Goal: Check status: Check status

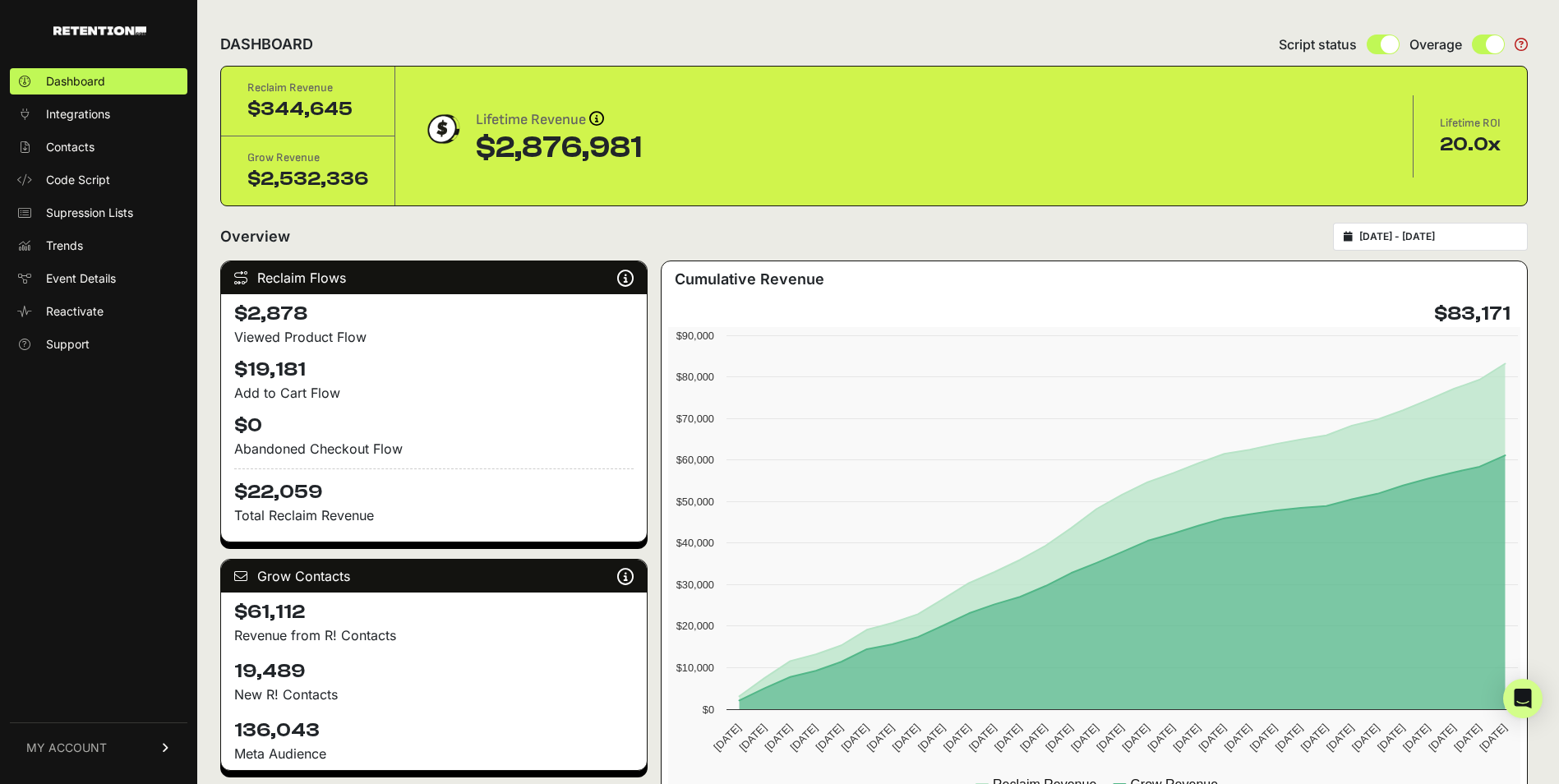
type input "2024-10-01"
type input "2024-10-31"
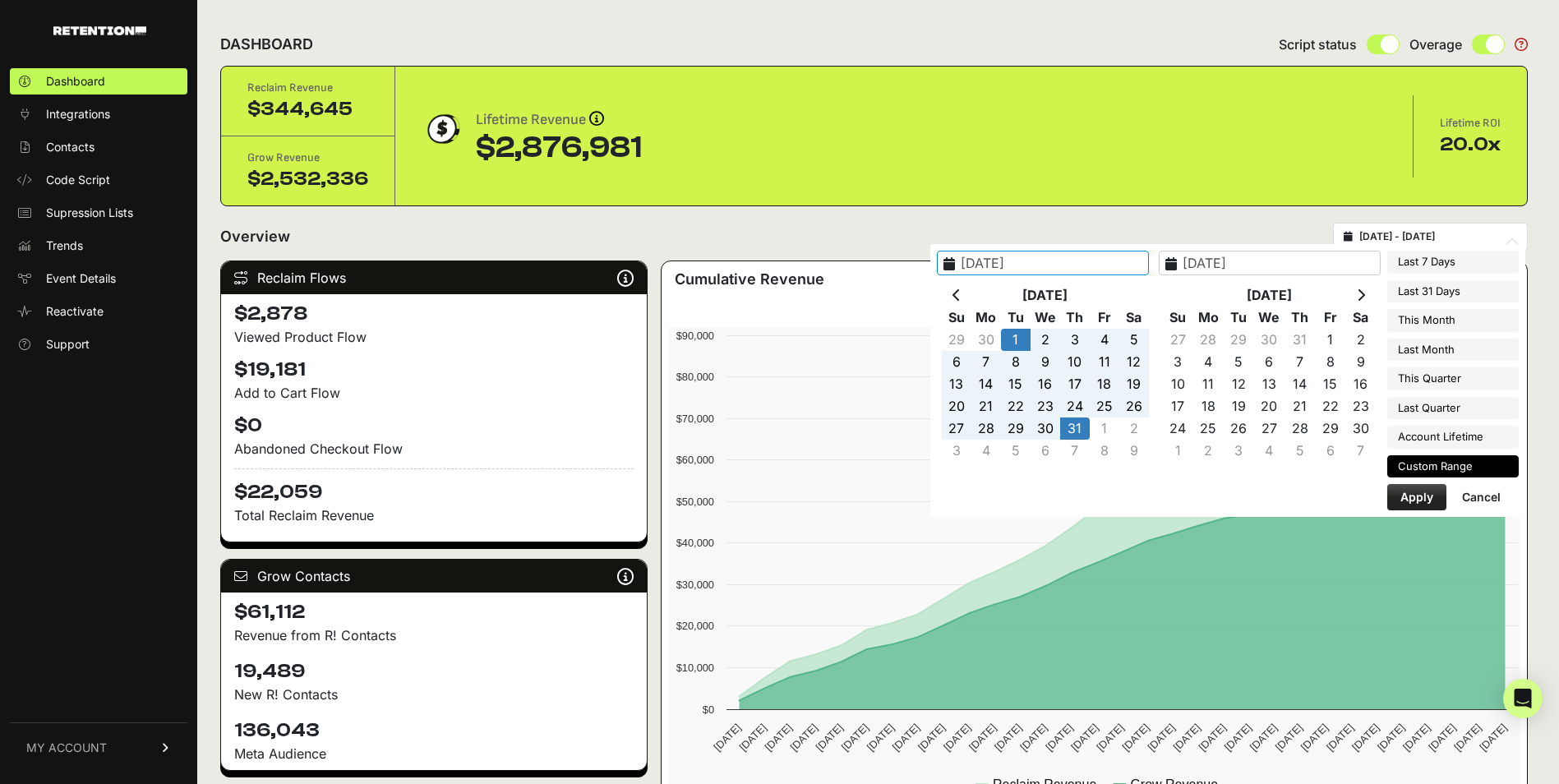
click at [1419, 239] on input "2024-10-01 - 2024-10-31" at bounding box center [1437, 237] width 157 height 14
type input "2025-09-30"
type input "2025-10-06"
type input "2025-09-06"
type input "2025-10-06"
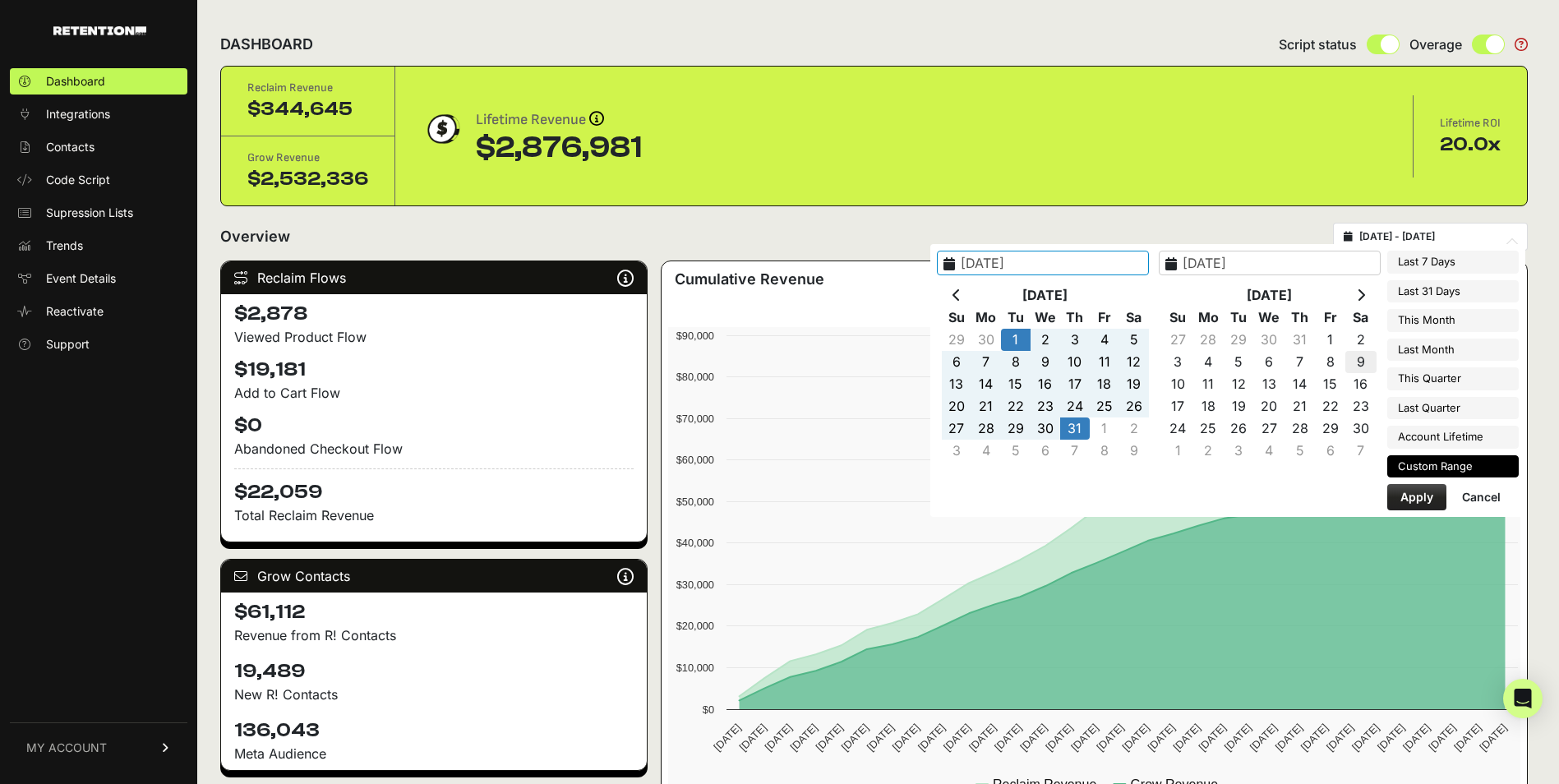
type input "2024-10-01"
type input "2024-10-31"
type input "2025-09-30"
type input "2025-10-06"
type input "2024-10-01"
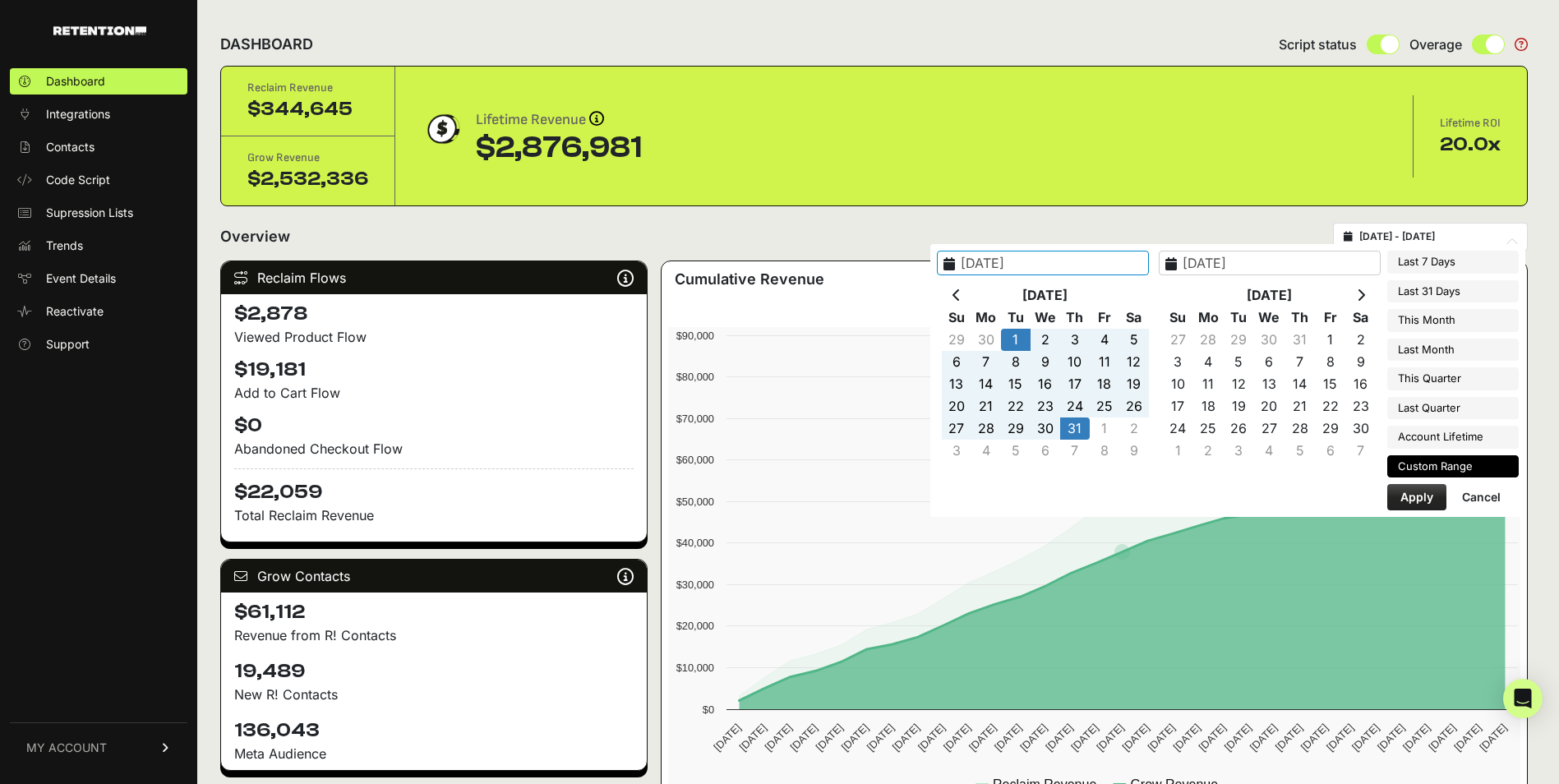
type input "2024-10-31"
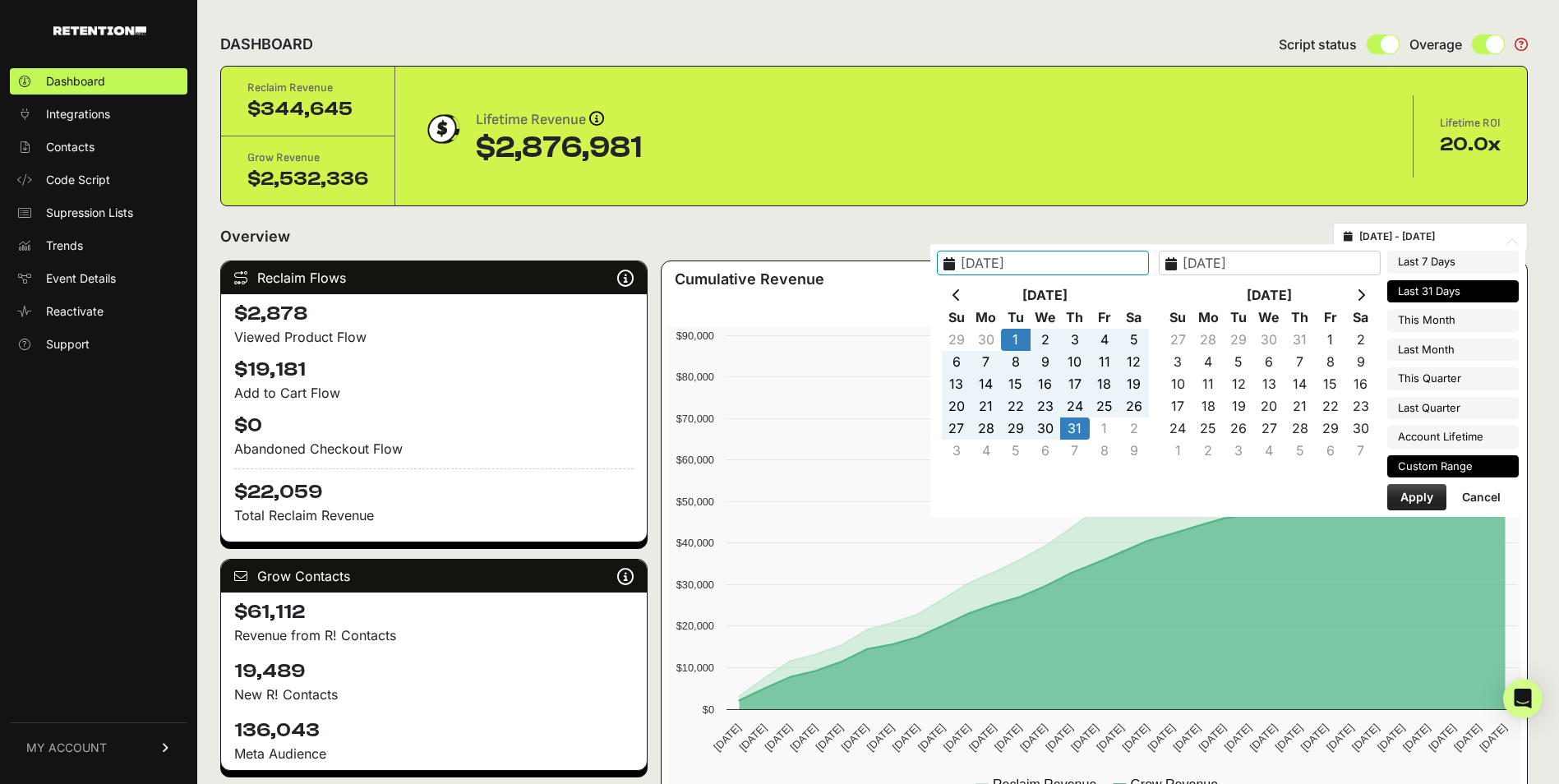
type input "2025-09-30"
type input "2025-10-06"
type input "2024-10-01"
type input "2024-10-31"
type input "2025-09-06"
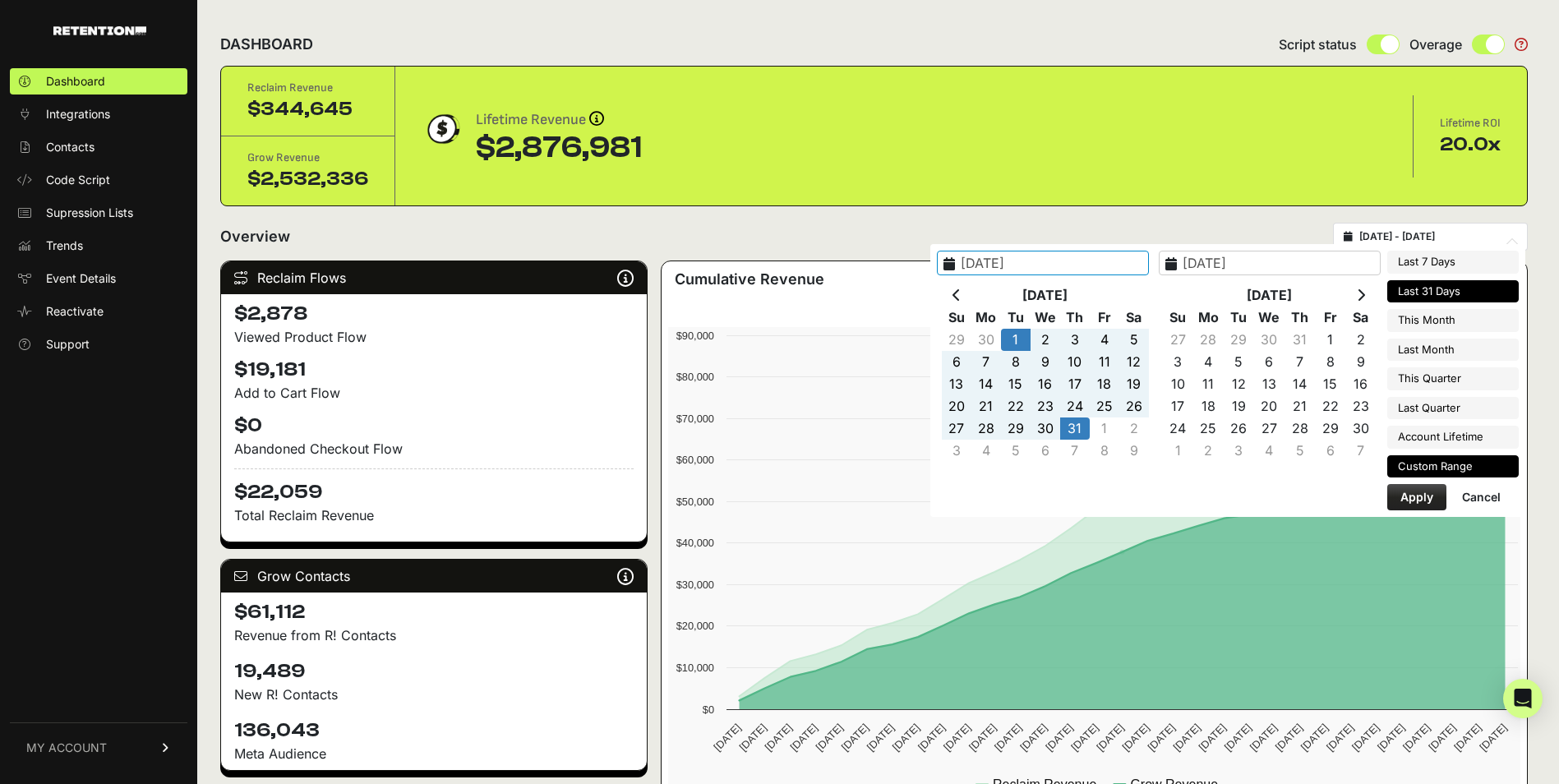
type input "2025-10-06"
type input "2024-10-01"
type input "2024-10-31"
click at [1360, 287] on th at bounding box center [1360, 294] width 30 height 22
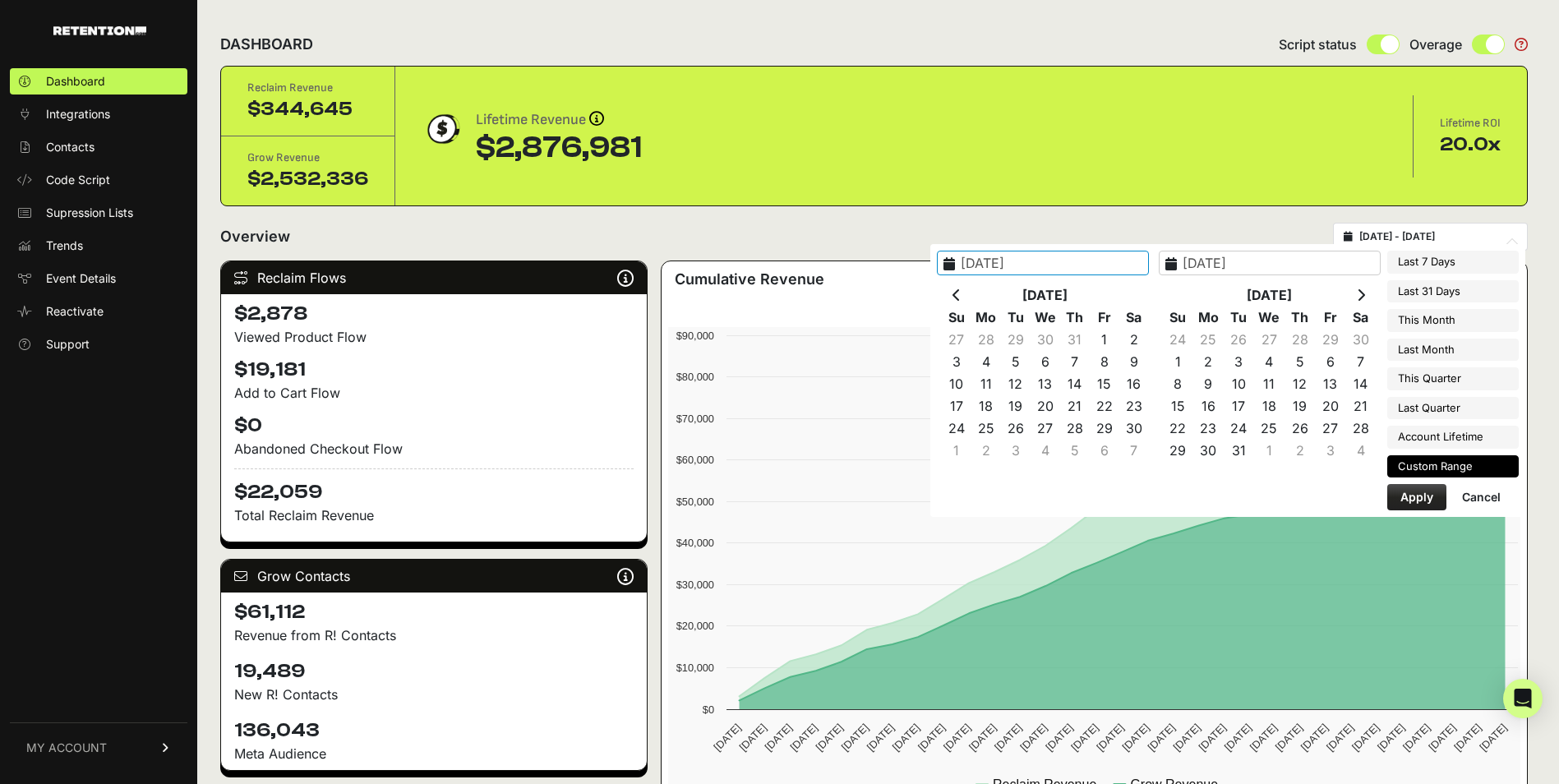
click at [1360, 287] on th at bounding box center [1360, 294] width 30 height 22
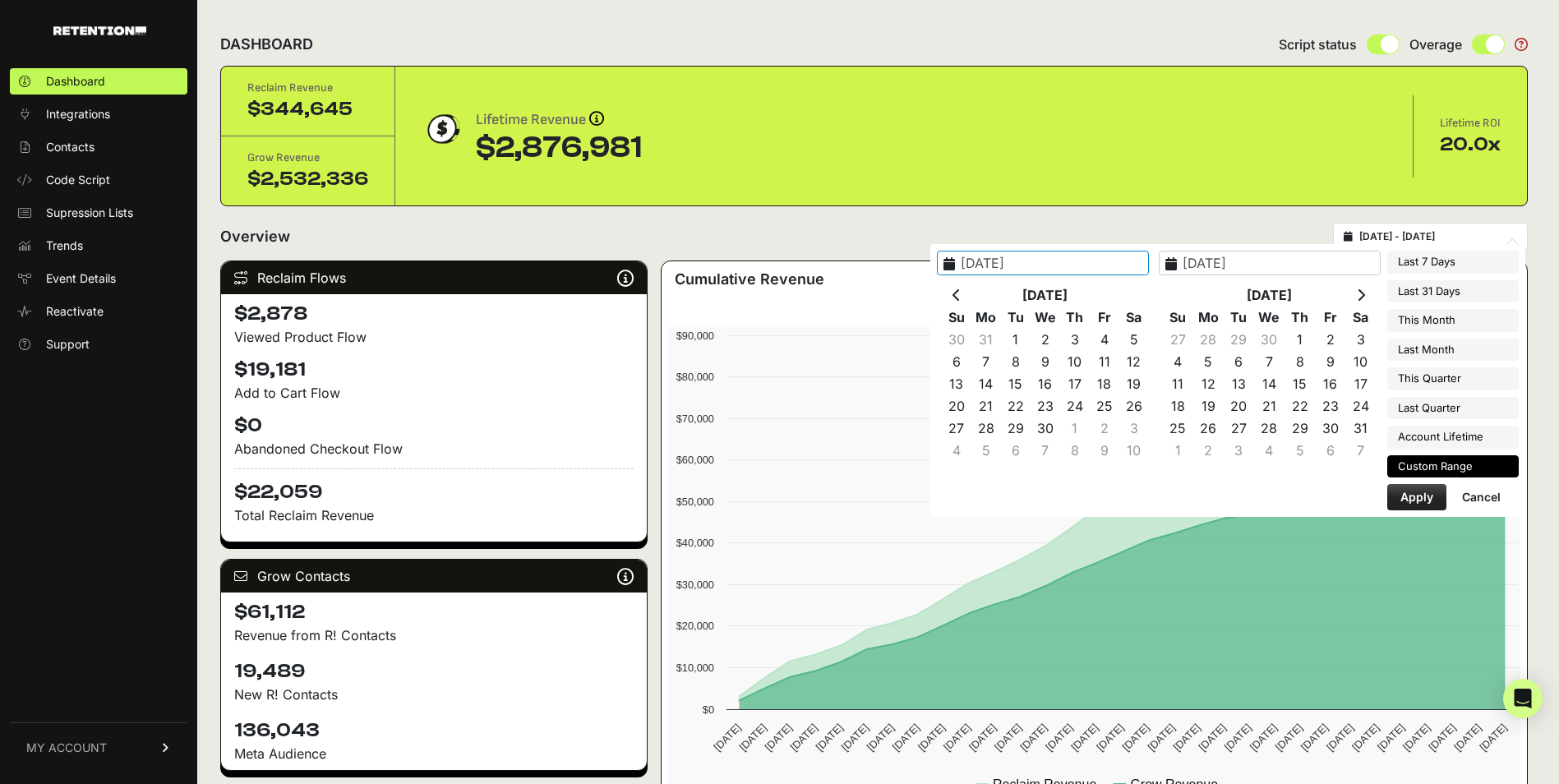
click at [1360, 287] on th at bounding box center [1360, 294] width 30 height 22
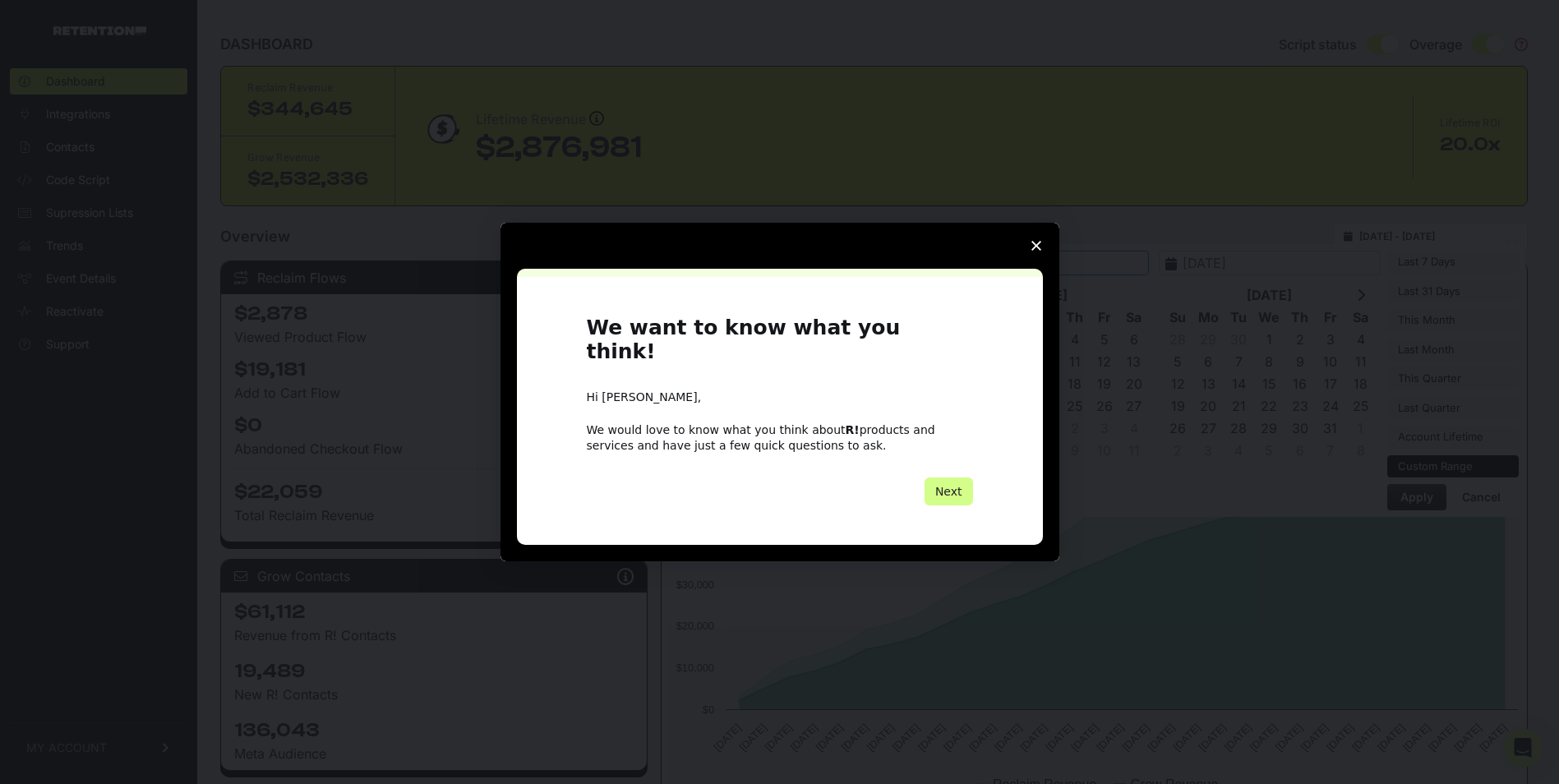
click at [1035, 251] on icon "Close survey" at bounding box center [1036, 245] width 10 height 10
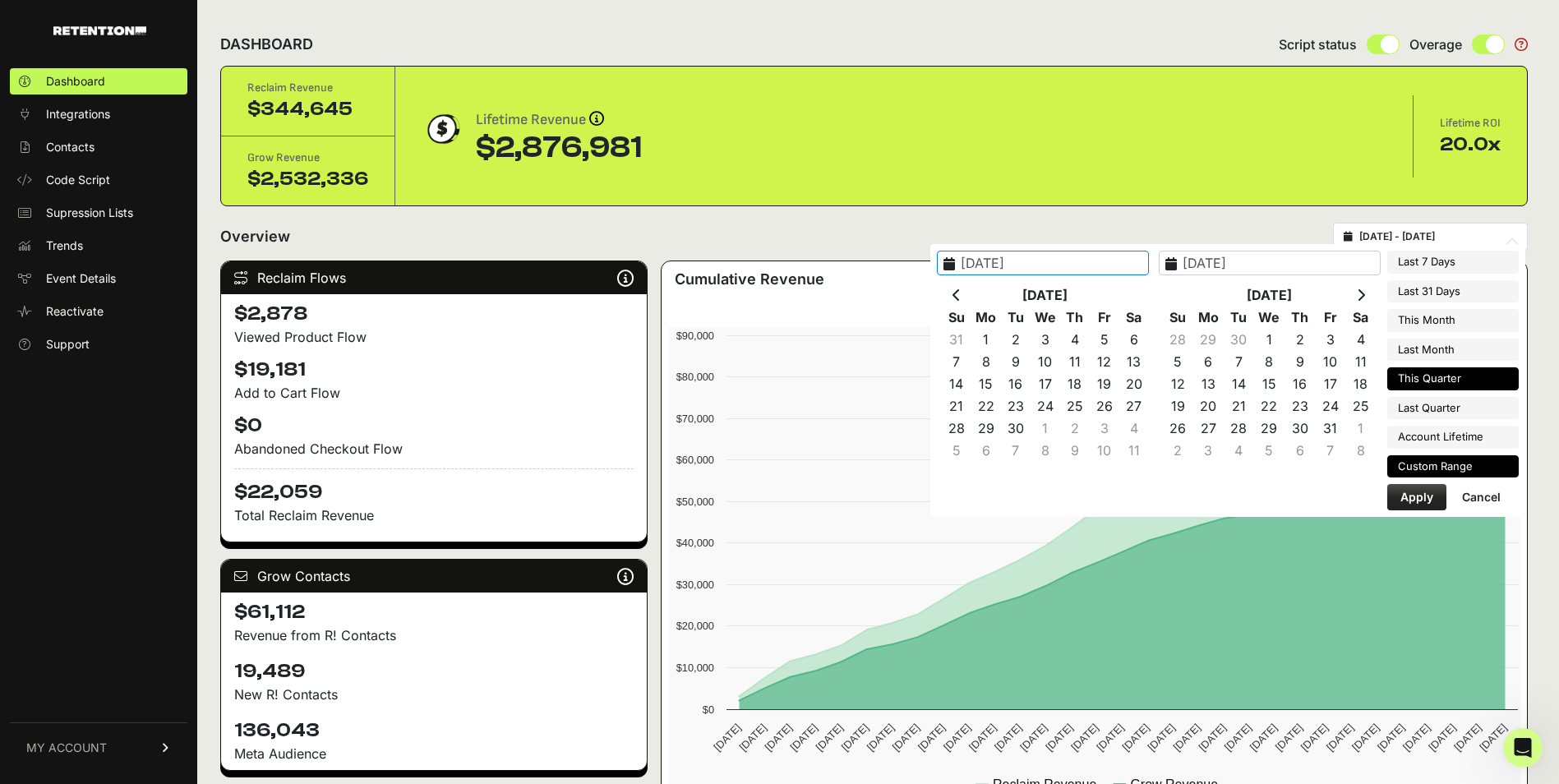
type input "2025-09-01"
type input "2025-09-30"
type input "2024-10-01"
type input "2024-10-31"
type input "2025-10-01"
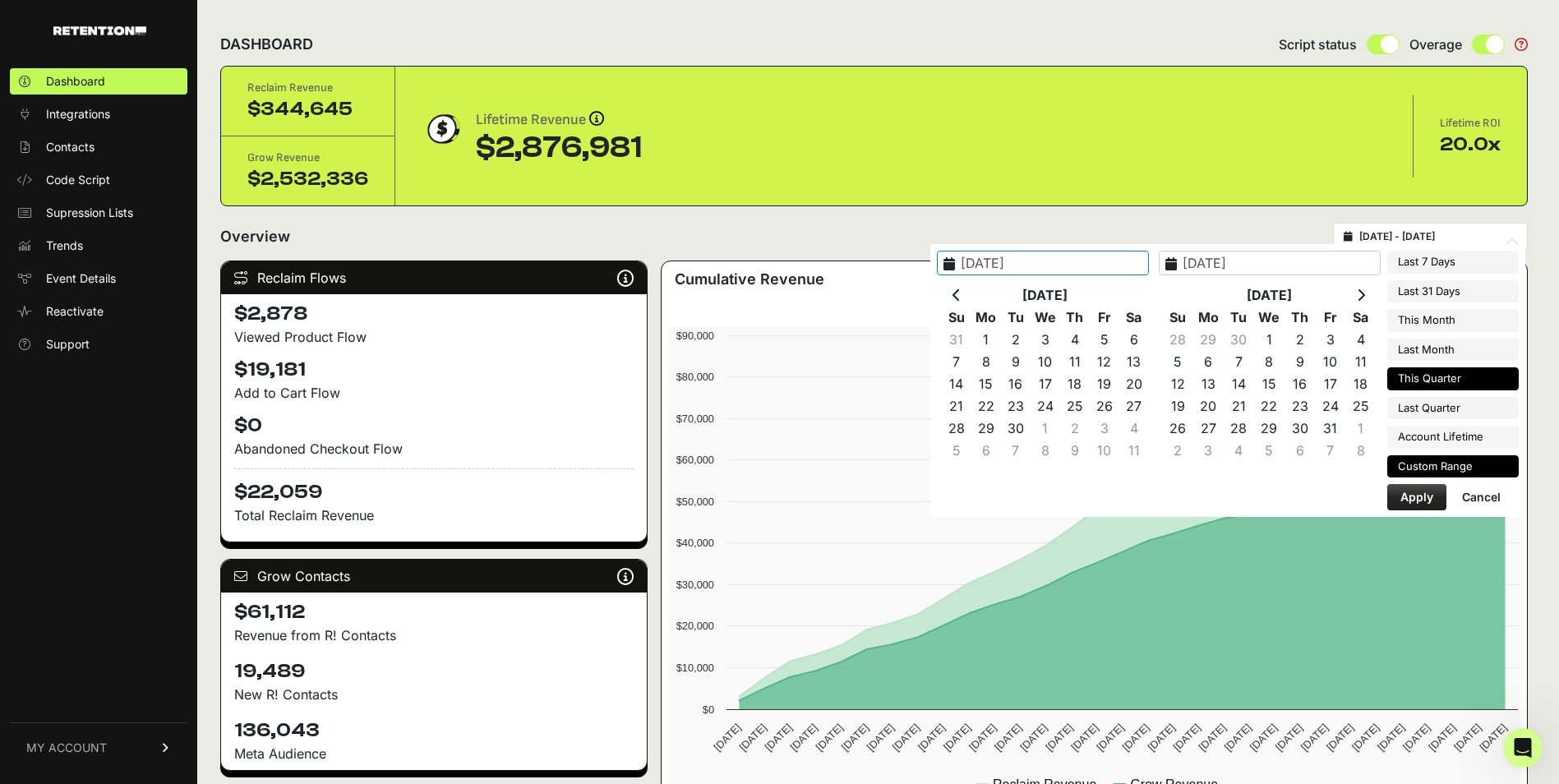
type input "2025-12-31"
type input "2024-10-01"
type input "2024-10-31"
type input "2025-09-01"
type input "2025-09-30"
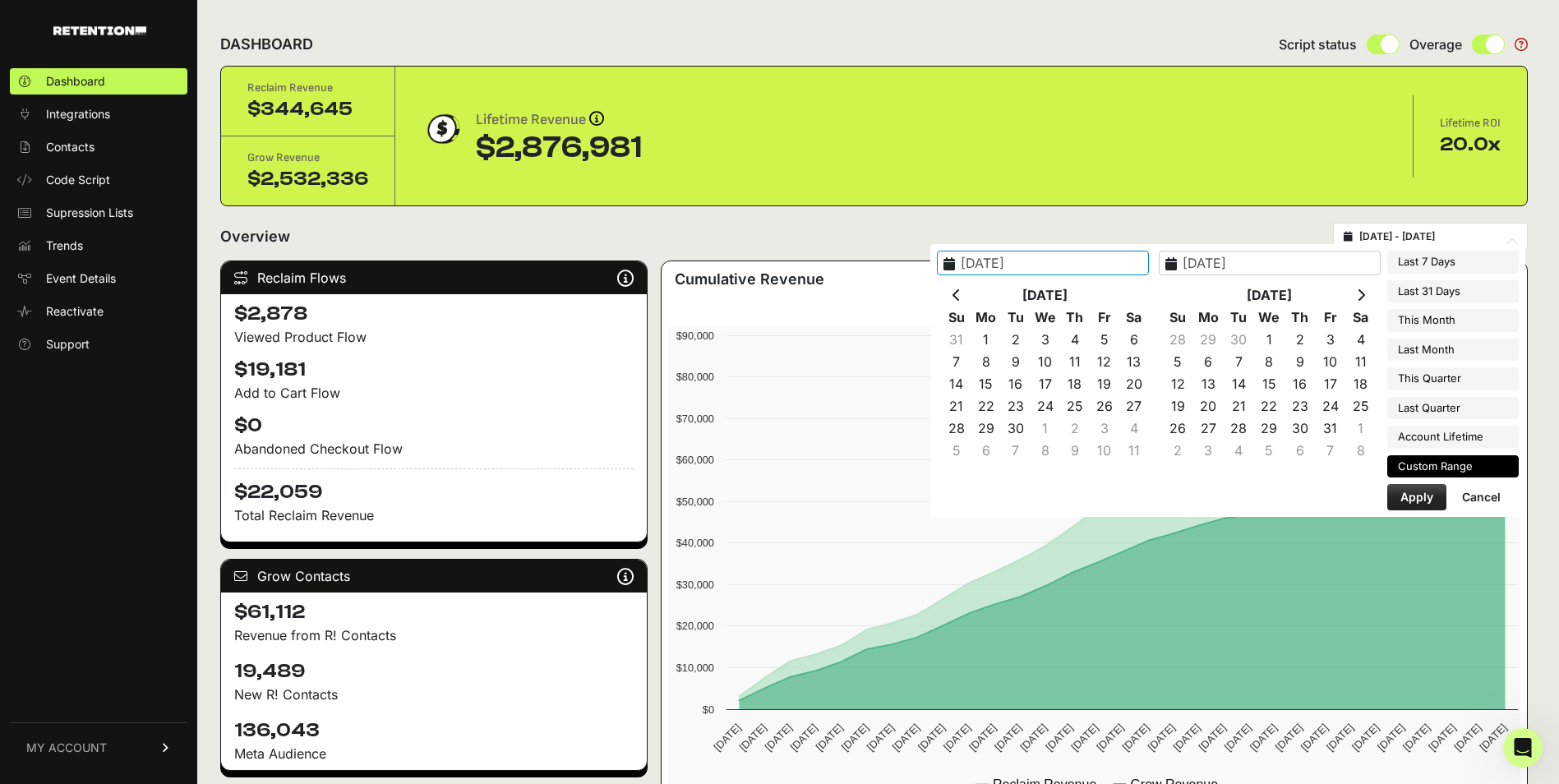
type input "2024-10-01"
type input "2024-10-31"
type input "2025-10-02"
type input "2025-10-05"
type input "2025-10-02"
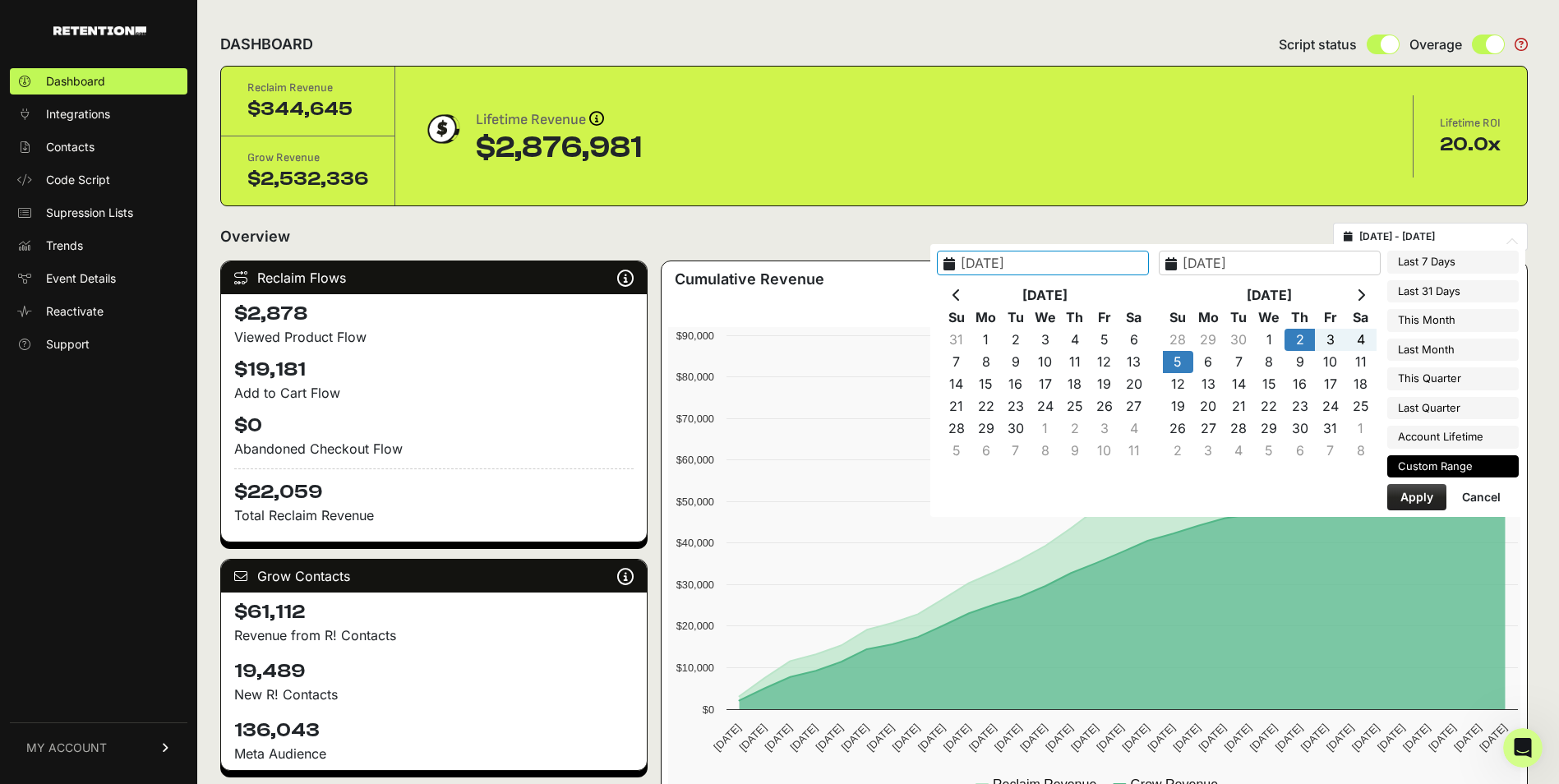
click at [1430, 492] on button "Apply" at bounding box center [1416, 496] width 59 height 26
type input "[DATE] - [DATE]"
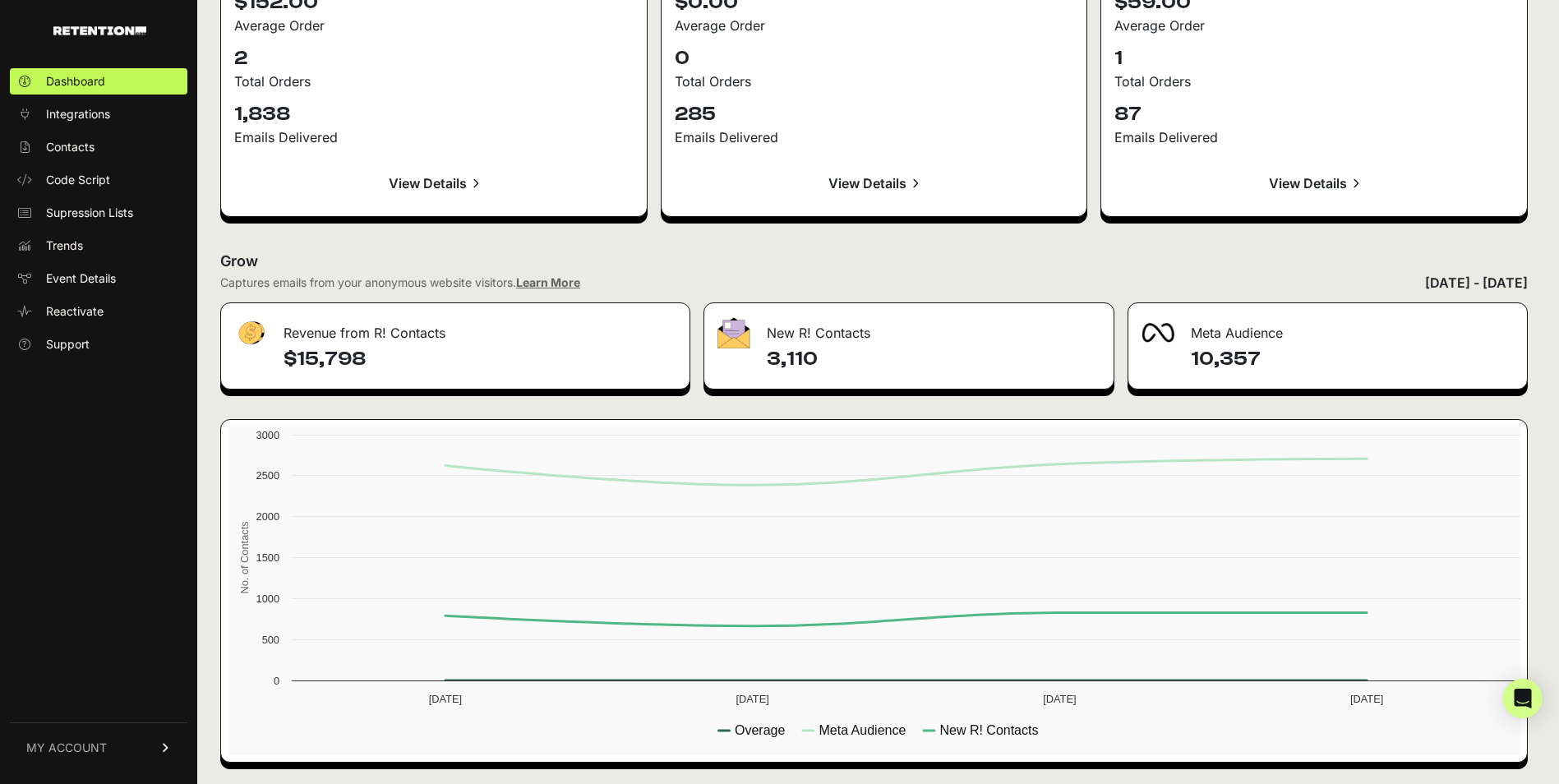
scroll to position [1771, 0]
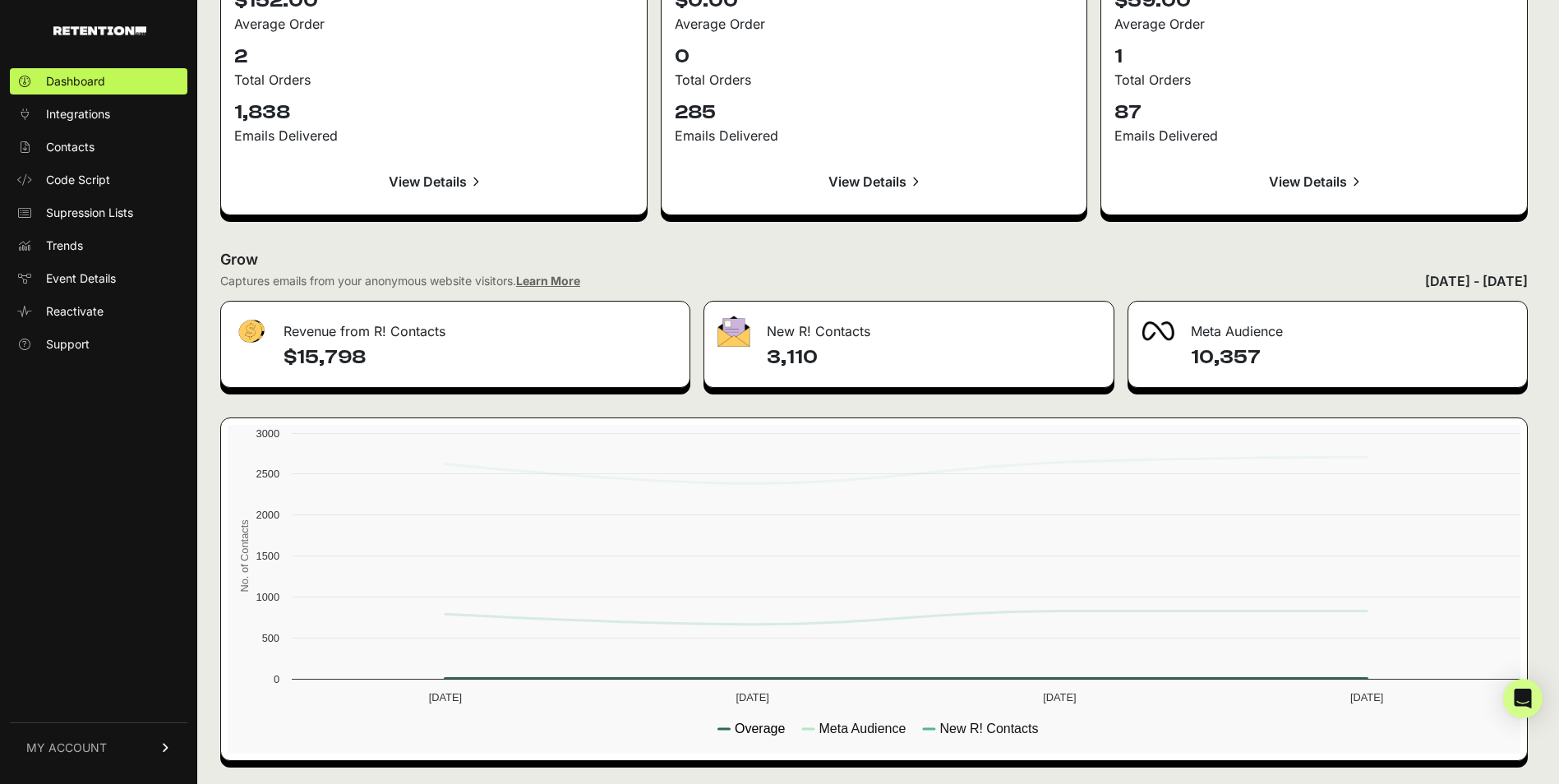
click at [750, 734] on text "Overage" at bounding box center [760, 728] width 50 height 14
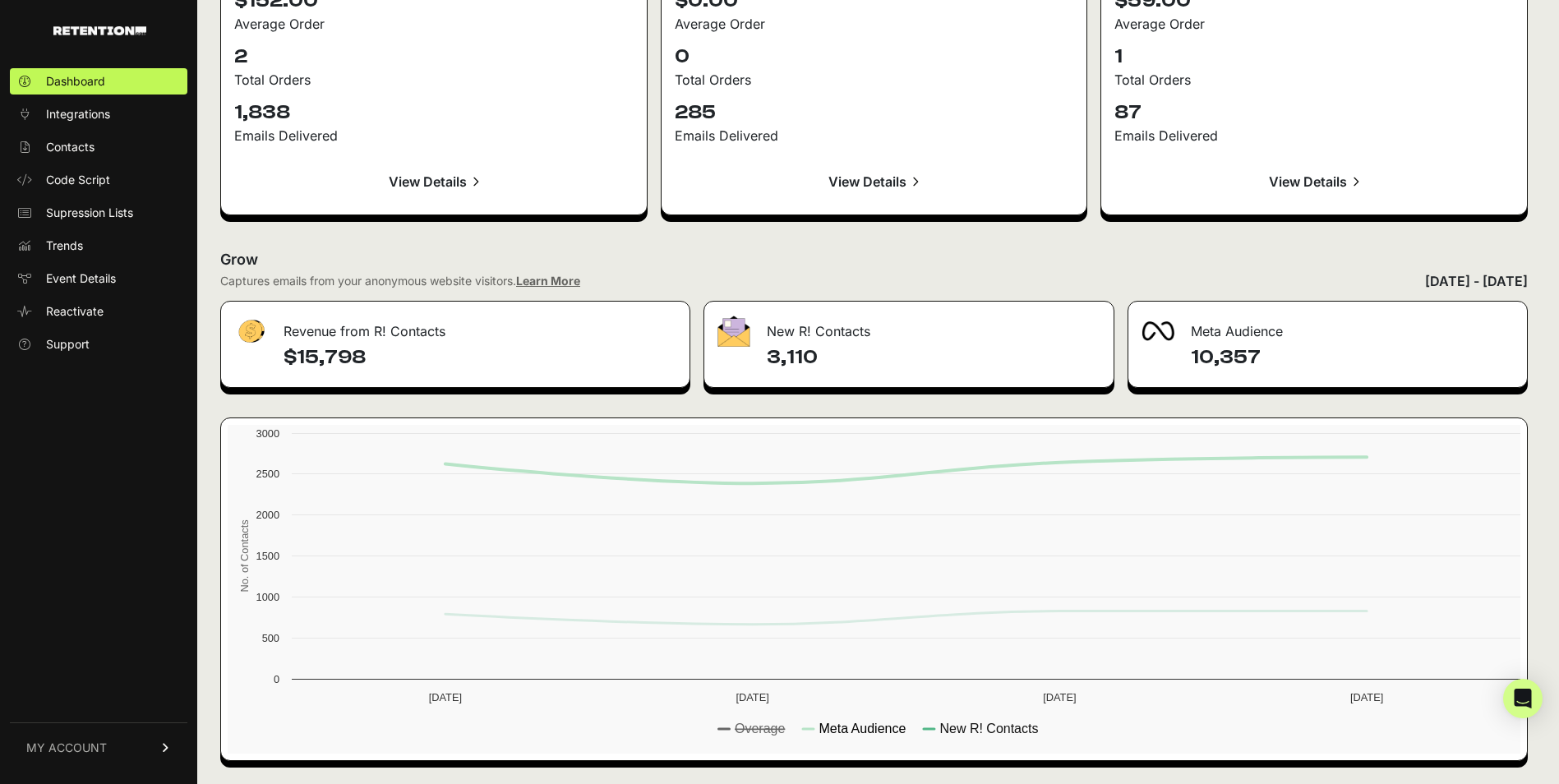
click at [866, 726] on text "Meta Audience" at bounding box center [862, 728] width 87 height 14
